Goal: Task Accomplishment & Management: Manage account settings

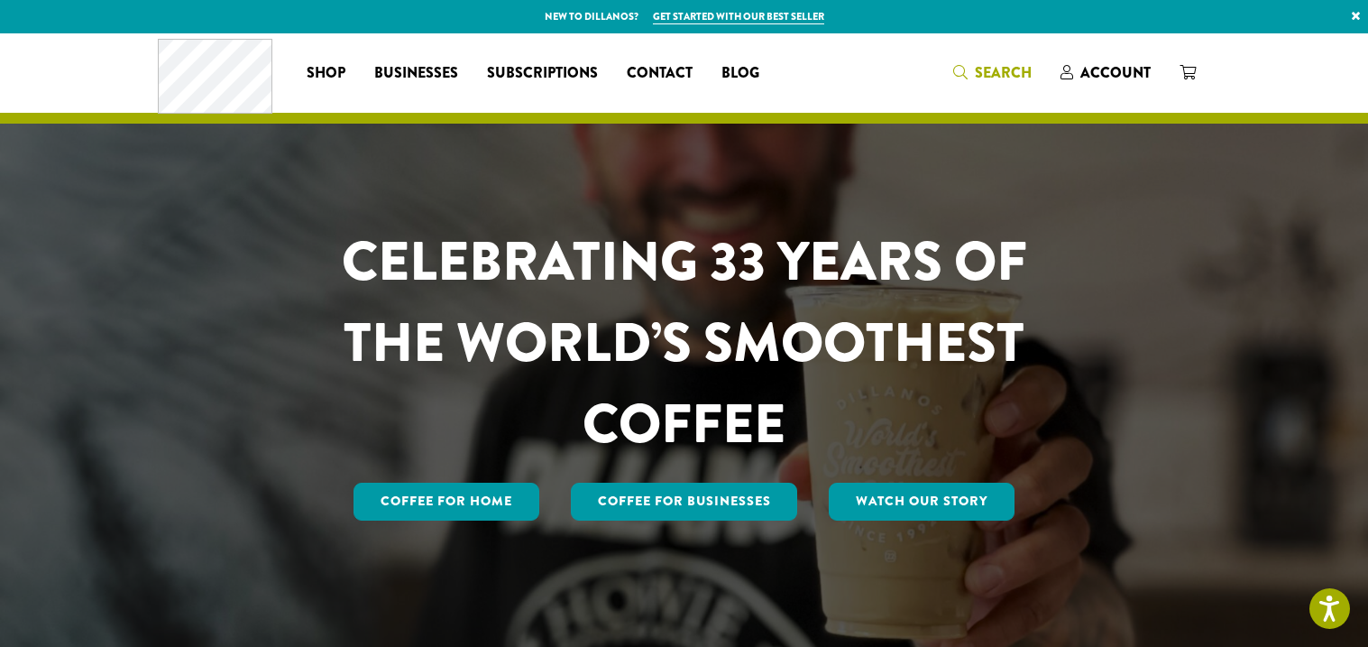
click at [1000, 68] on span "Search" at bounding box center [1003, 72] width 57 height 21
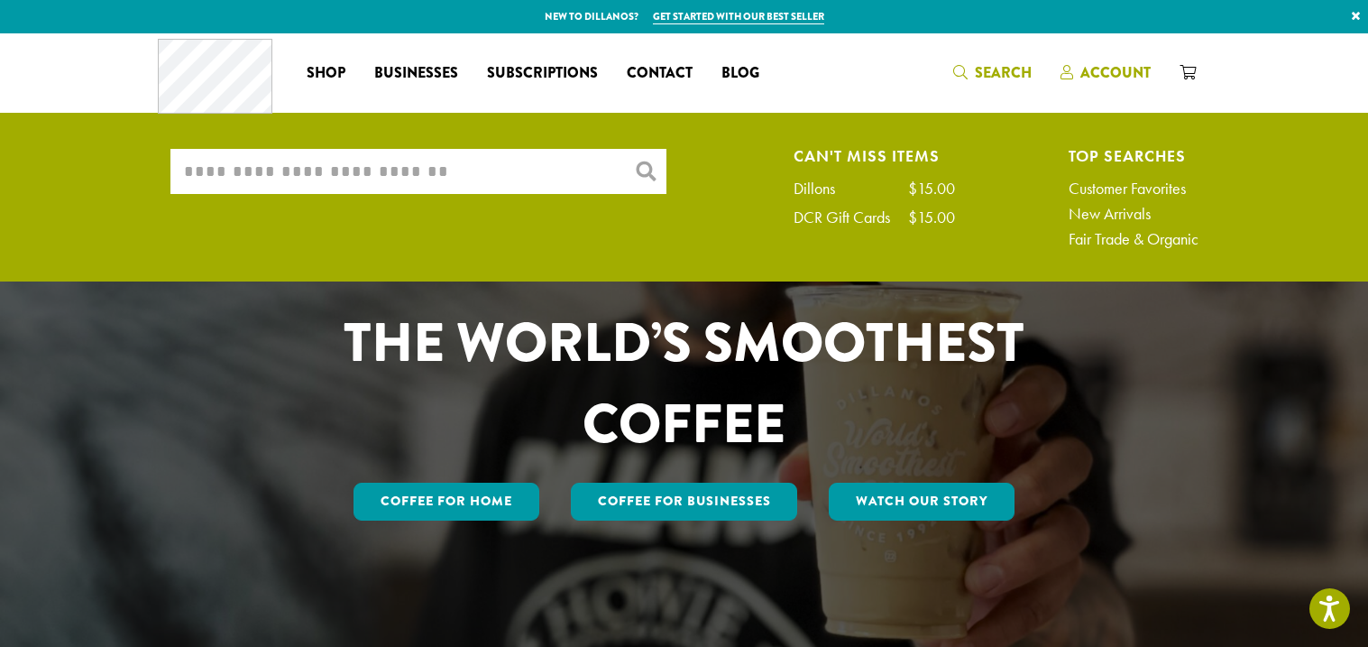
click at [1125, 82] on span "Account" at bounding box center [1116, 72] width 70 height 21
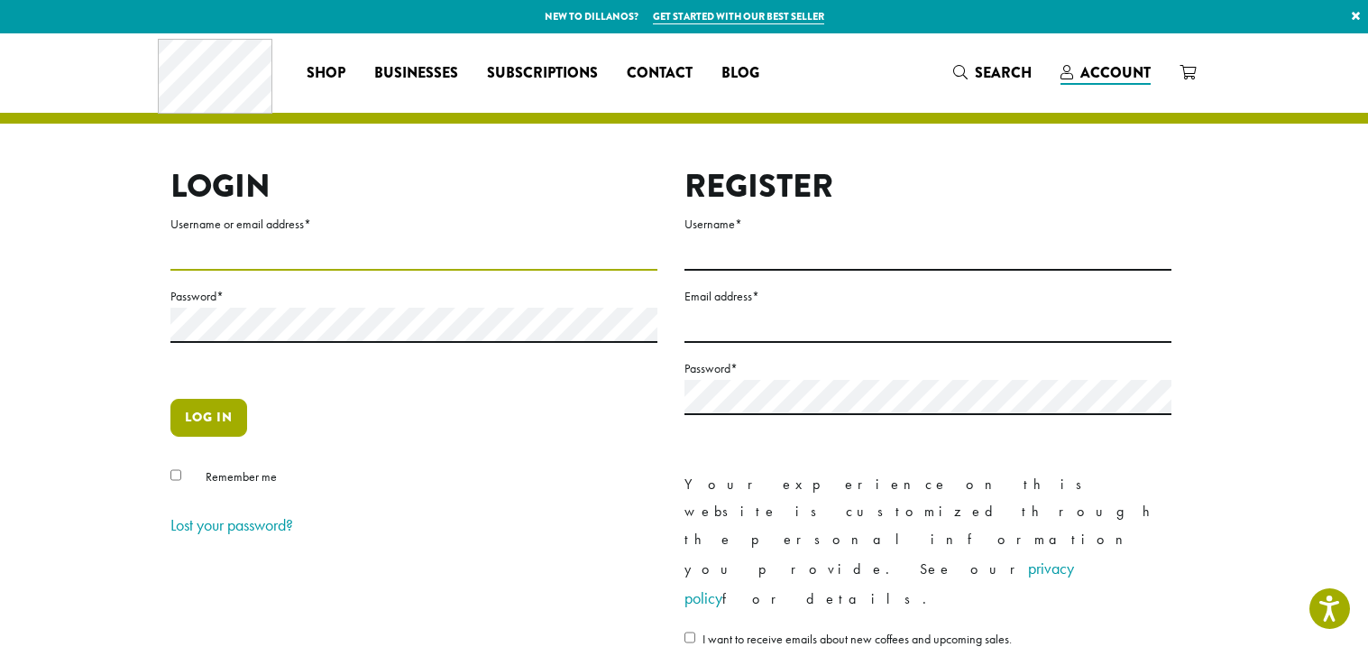
type input "**********"
click at [227, 418] on button "Log in" at bounding box center [208, 418] width 77 height 38
